Goal: Find specific page/section: Find specific page/section

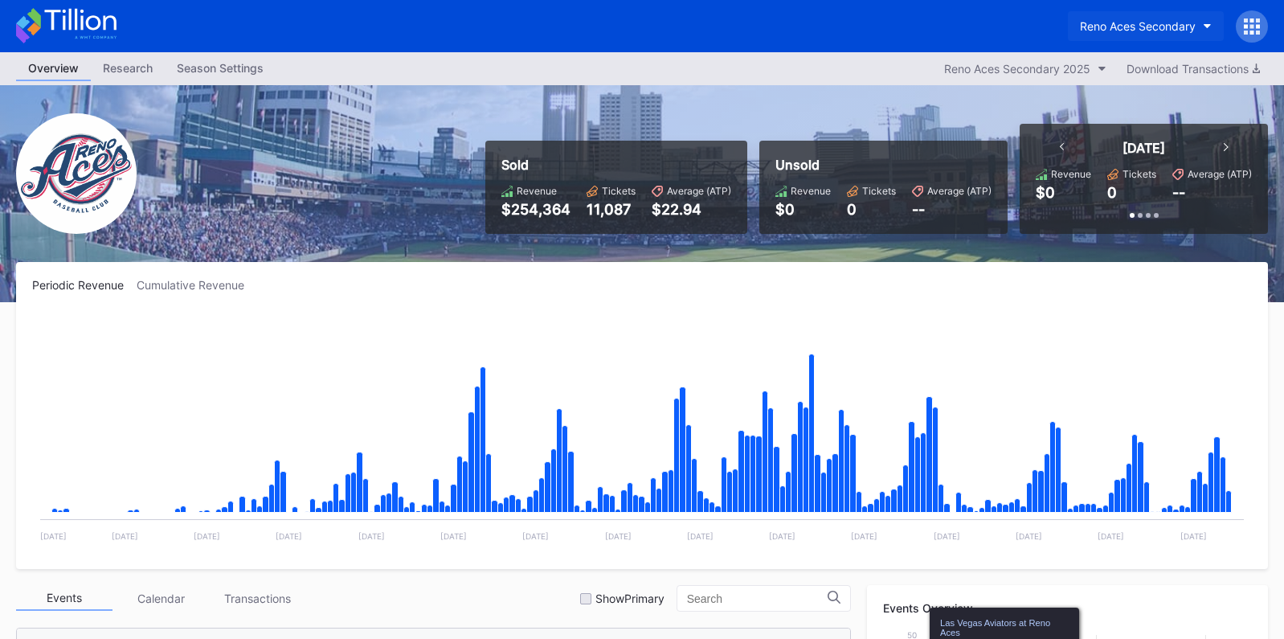
click at [1160, 37] on button "Reno Aces Secondary" at bounding box center [1146, 26] width 156 height 30
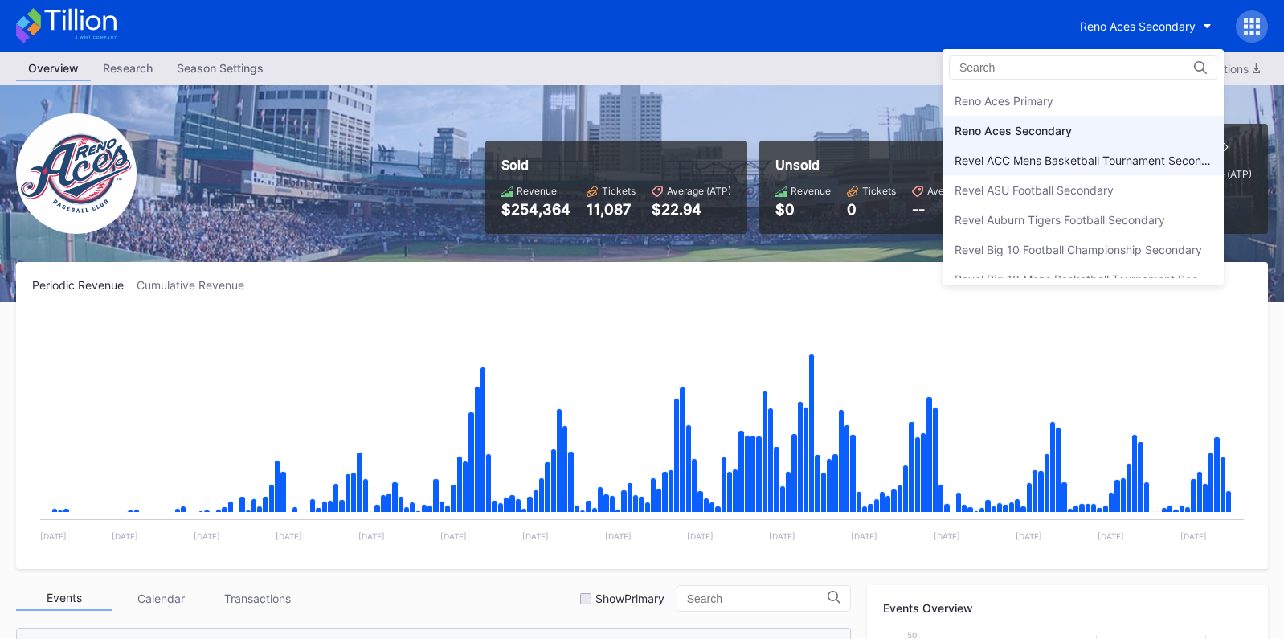
scroll to position [3772, 0]
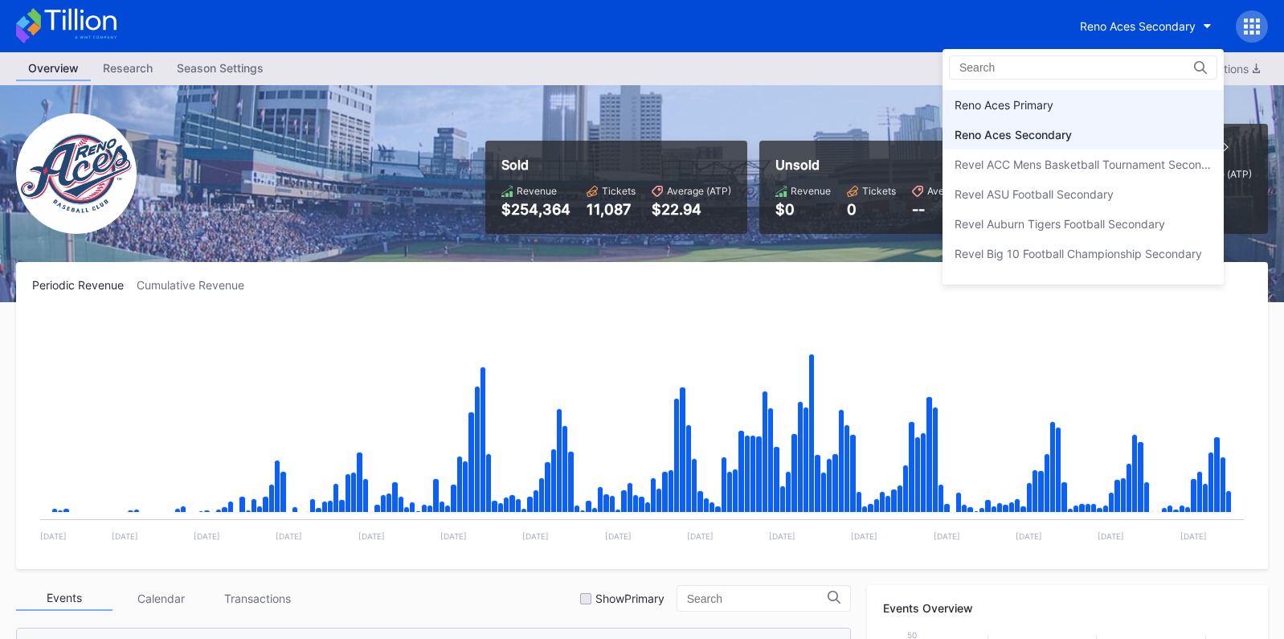
click at [1037, 102] on div "Reno Aces Primary" at bounding box center [1004, 105] width 99 height 14
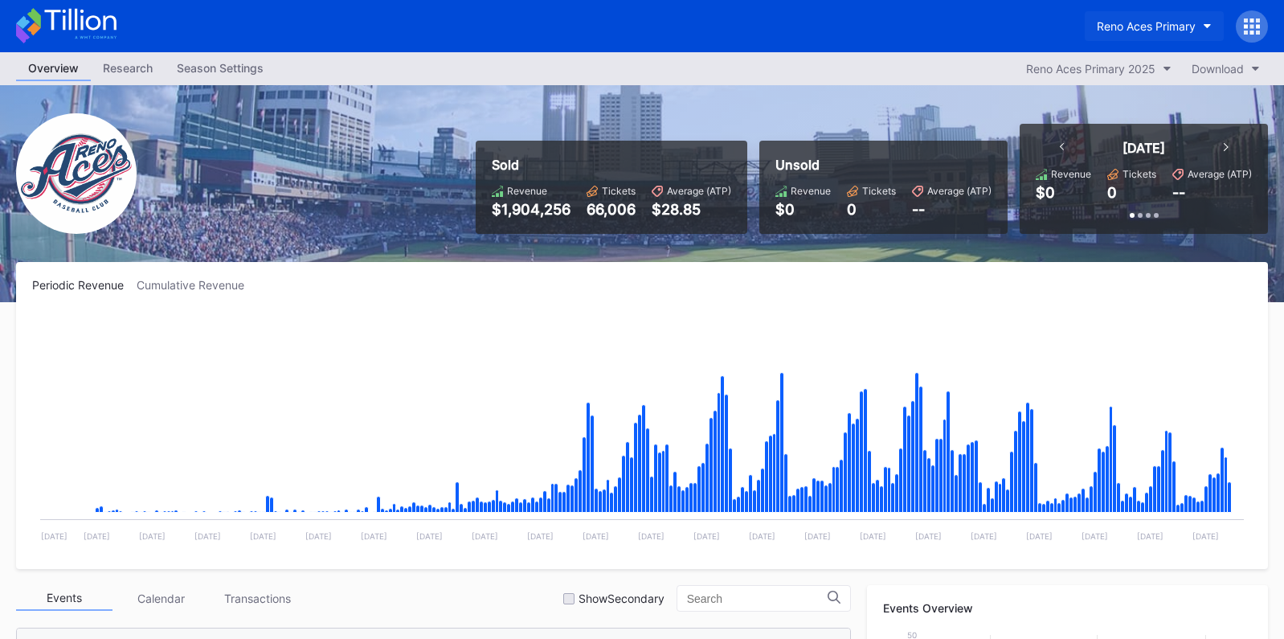
click at [1137, 31] on div "Reno Aces Primary" at bounding box center [1146, 26] width 99 height 14
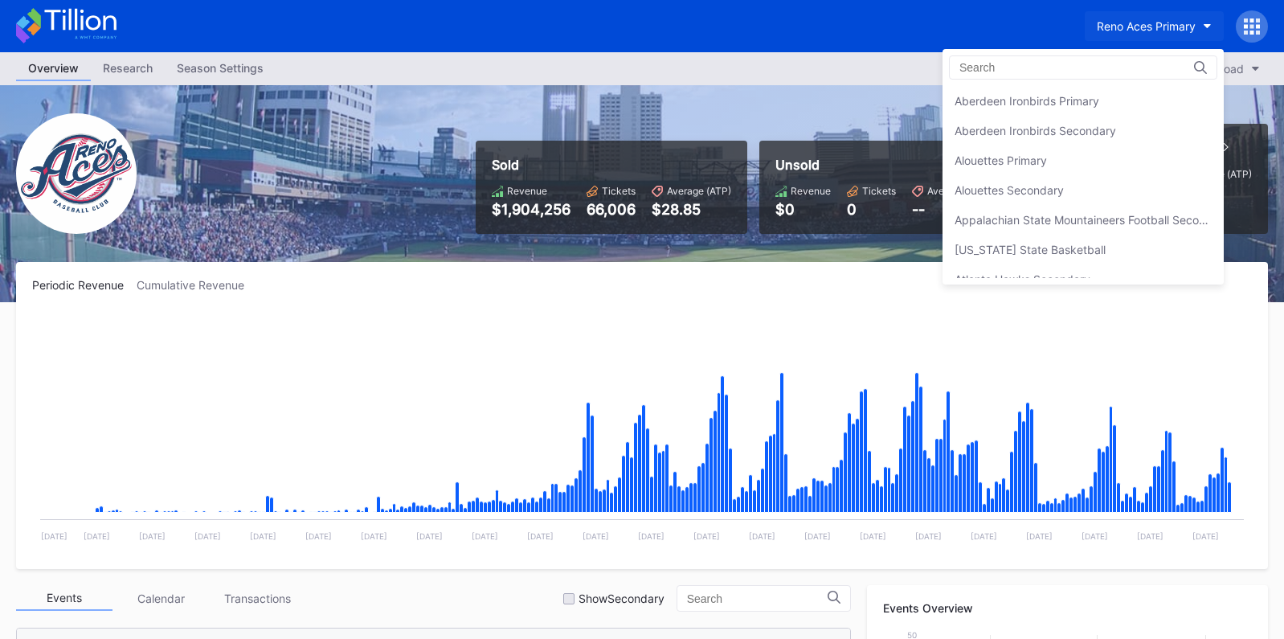
scroll to position [3776, 0]
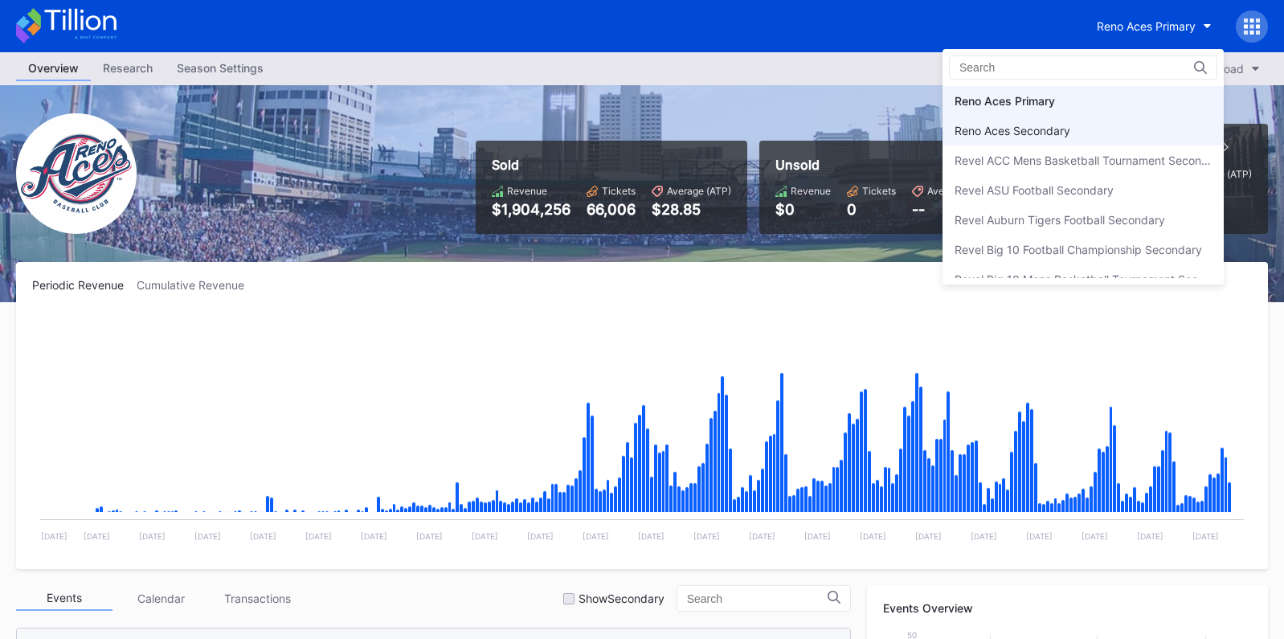
click at [1097, 121] on div "Reno Aces Secondary" at bounding box center [1083, 131] width 281 height 30
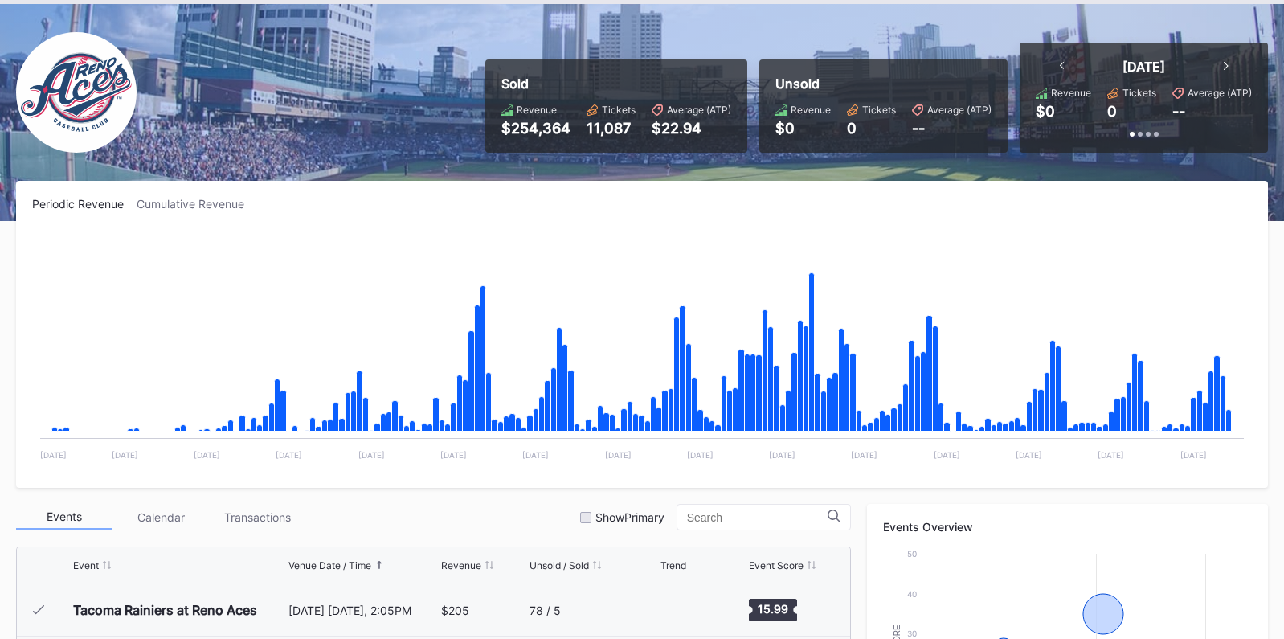
scroll to position [80, 0]
